Goal: Information Seeking & Learning: Learn about a topic

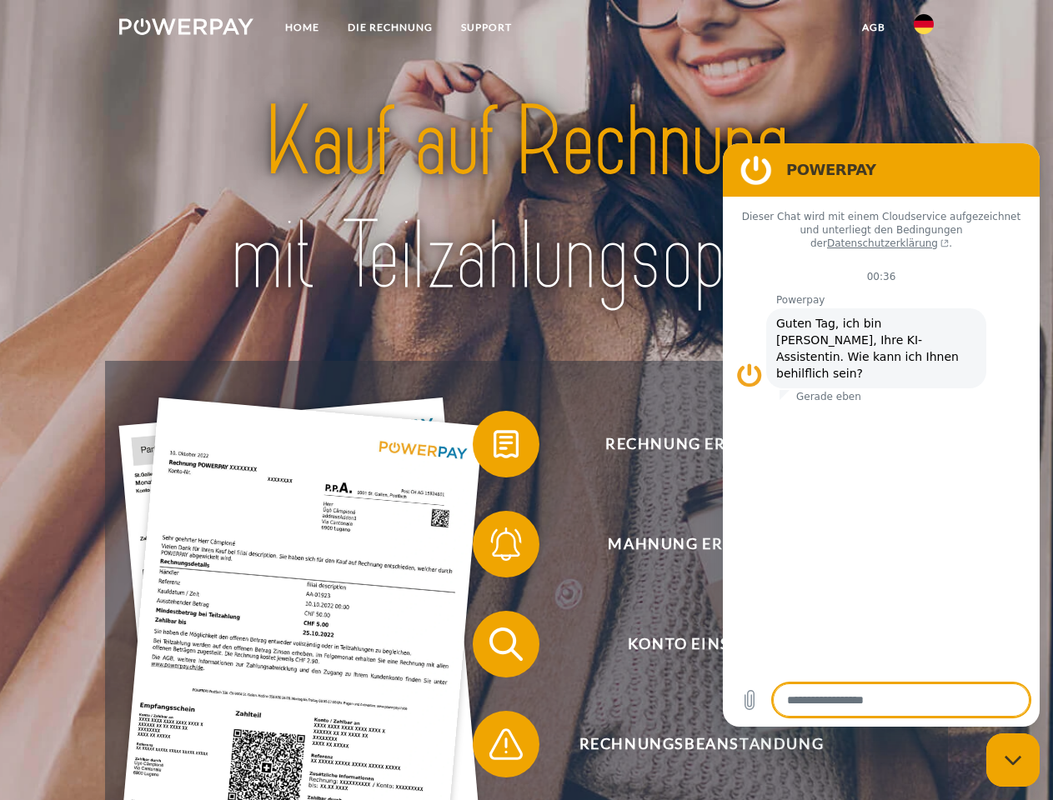
click at [186, 29] on img at bounding box center [186, 26] width 134 height 17
click at [924, 29] on img at bounding box center [924, 24] width 20 height 20
click at [873, 28] on link "agb" at bounding box center [874, 28] width 52 height 30
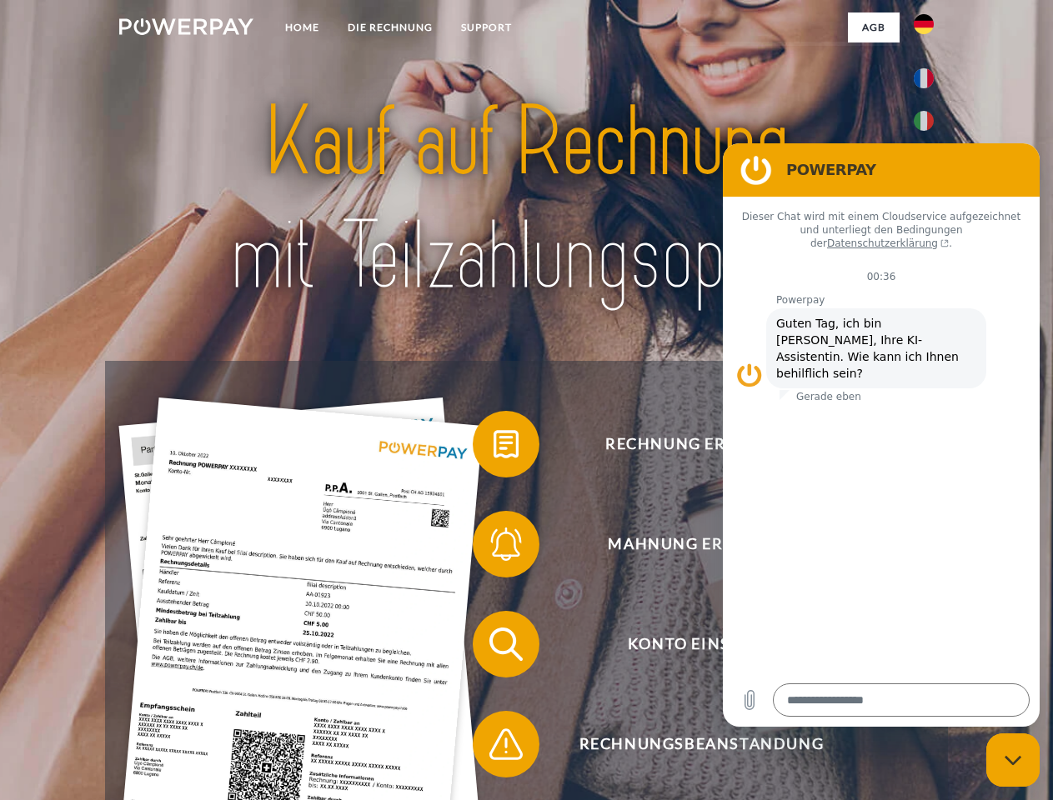
click at [494, 448] on span at bounding box center [480, 444] width 83 height 83
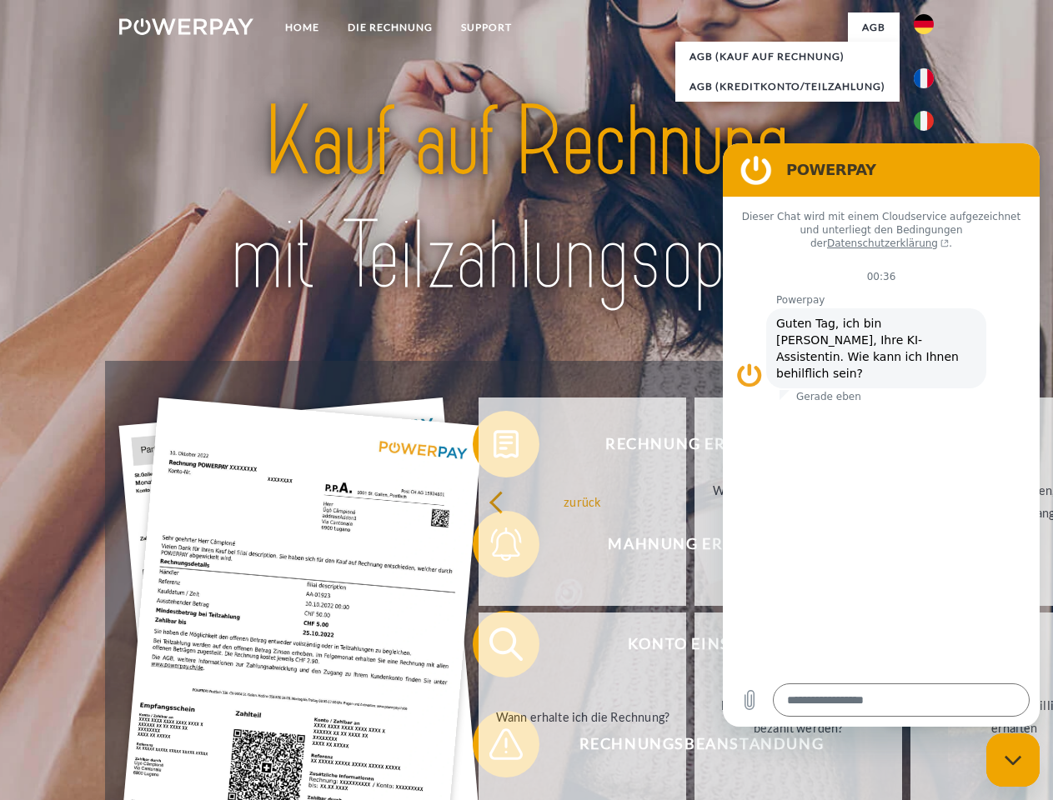
click at [494, 548] on link "zurück" at bounding box center [583, 502] width 208 height 208
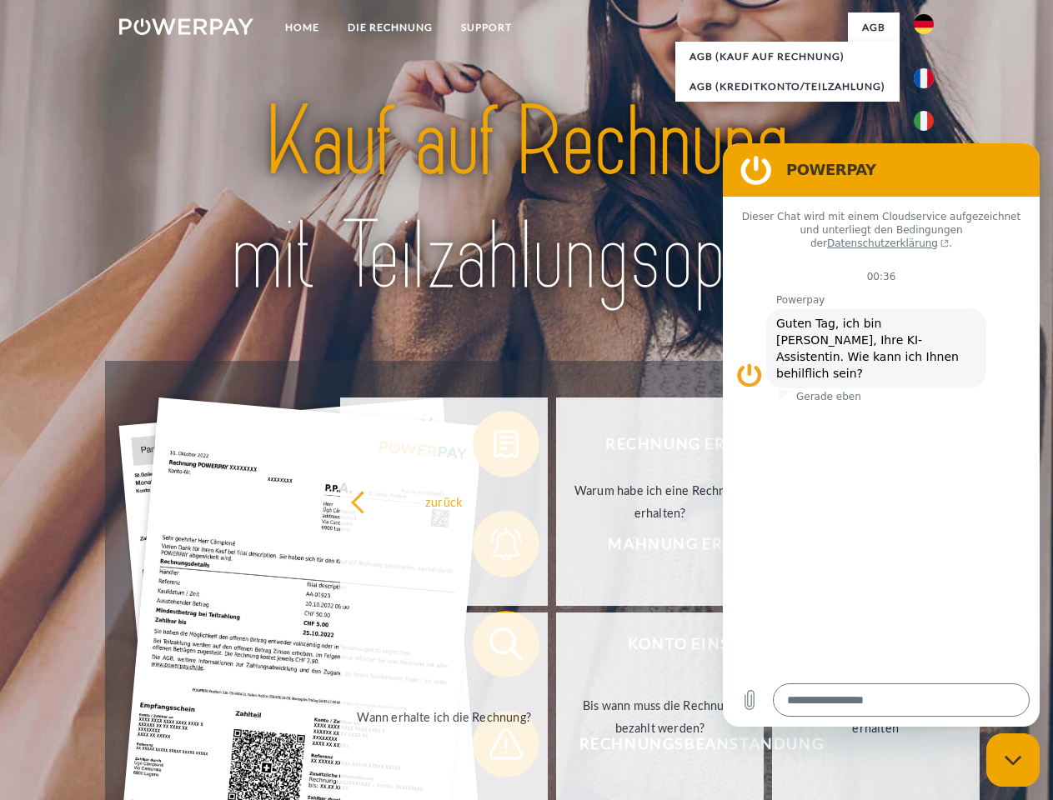
click at [494, 648] on link "Wann erhalte ich die Rechnung?" at bounding box center [444, 717] width 208 height 208
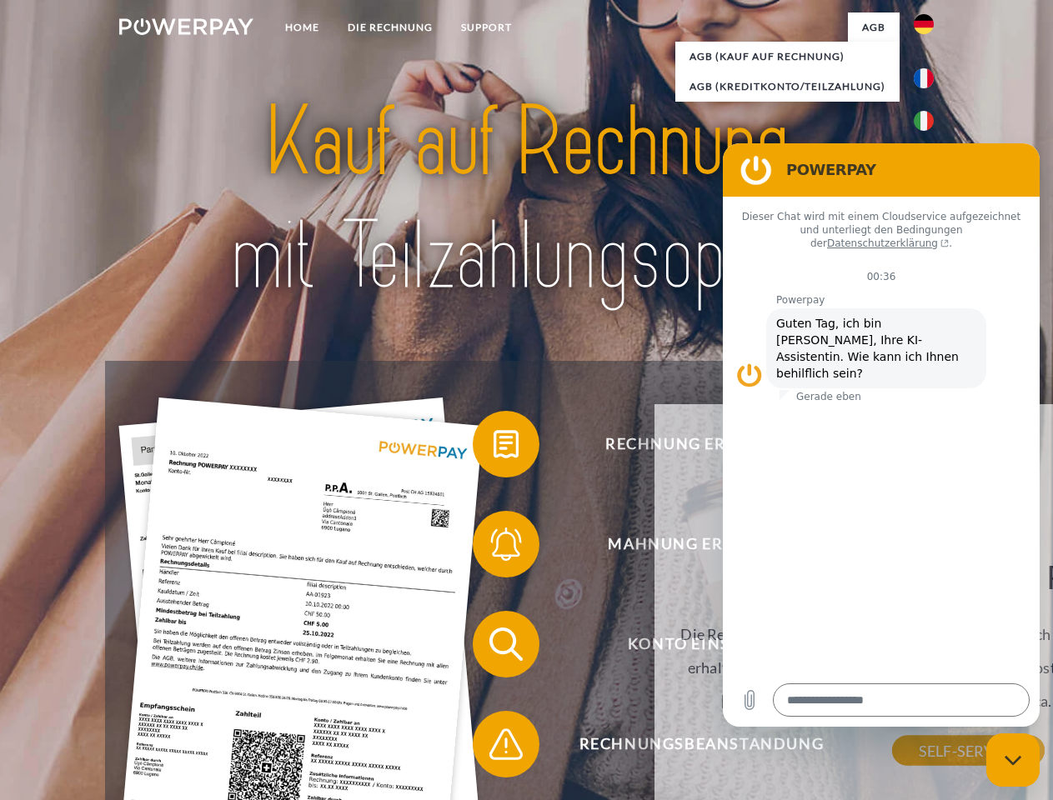
click at [664, 748] on div "Wann erhalte ich die Rechnung? Die Rechnung wird immer Anfang des Folgemonats n…" at bounding box center [968, 654] width 609 height 194
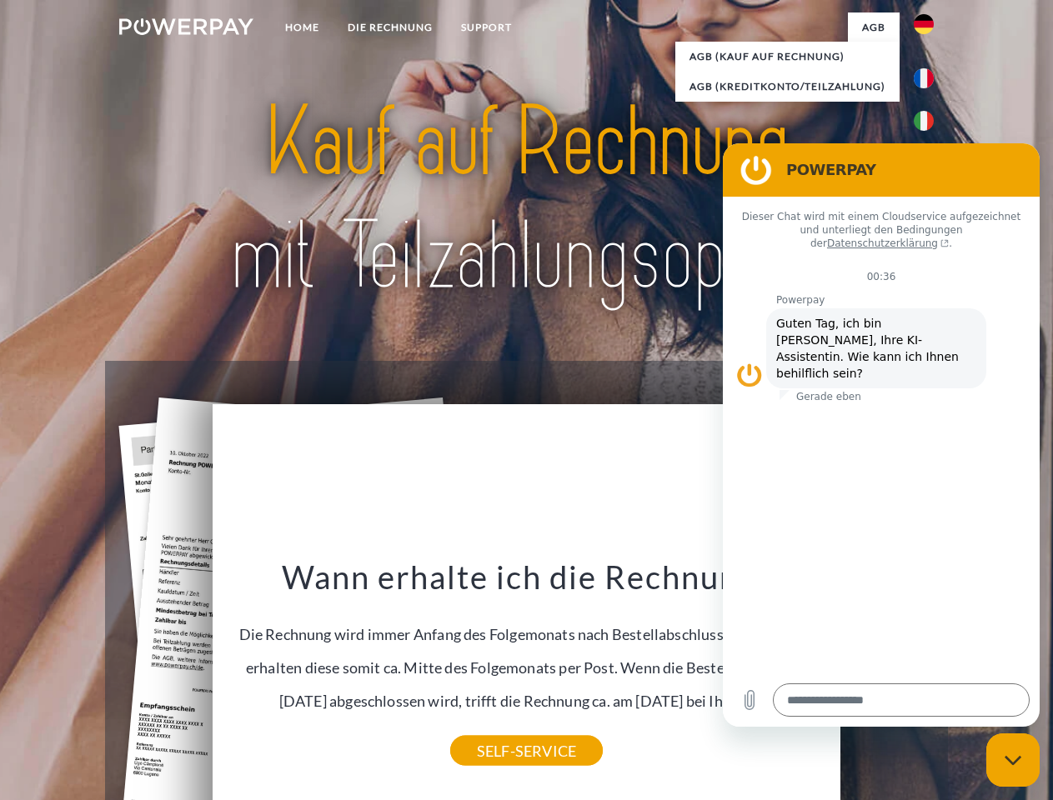
click at [1013, 760] on icon "Messaging-Fenster schließen" at bounding box center [1014, 760] width 18 height 11
type textarea "*"
